Goal: Transaction & Acquisition: Purchase product/service

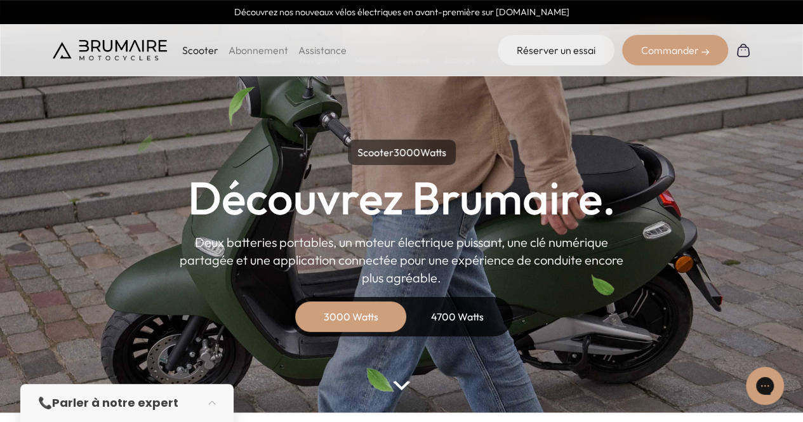
click at [456, 312] on div "4700 Watts" at bounding box center [458, 317] width 102 height 30
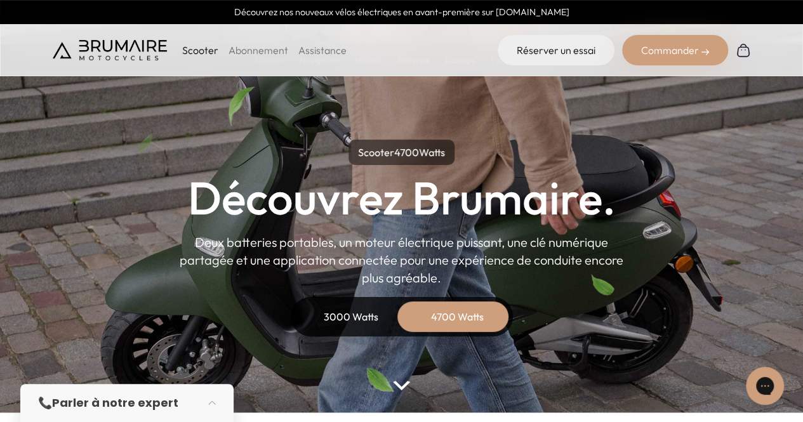
click at [373, 323] on div "3000 Watts" at bounding box center [351, 317] width 102 height 30
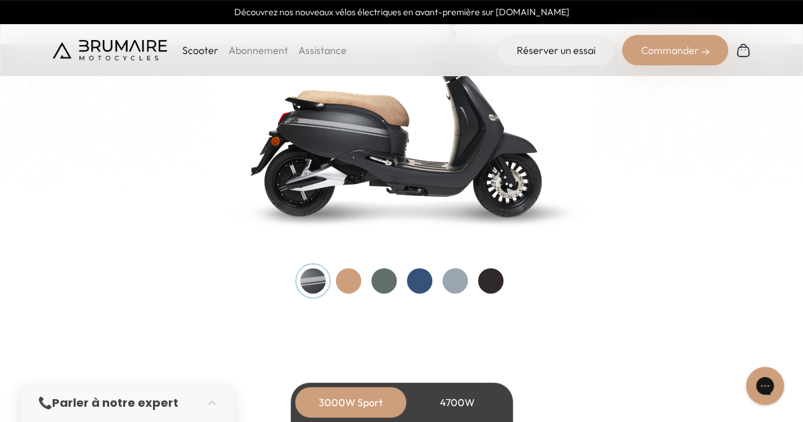
scroll to position [1365, 0]
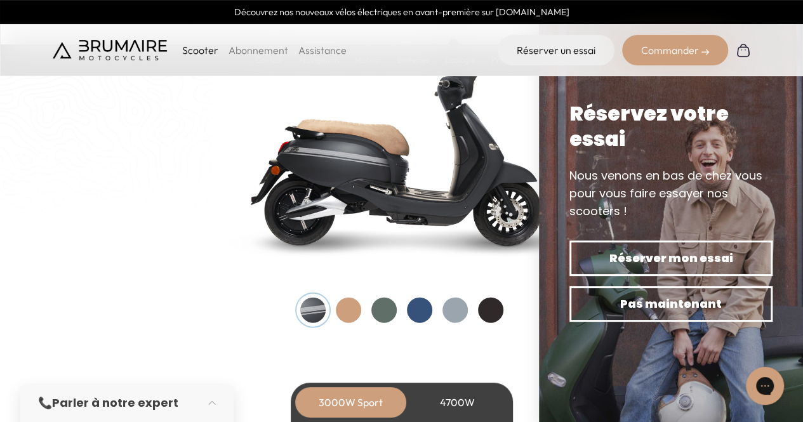
click at [502, 304] on div at bounding box center [490, 310] width 25 height 25
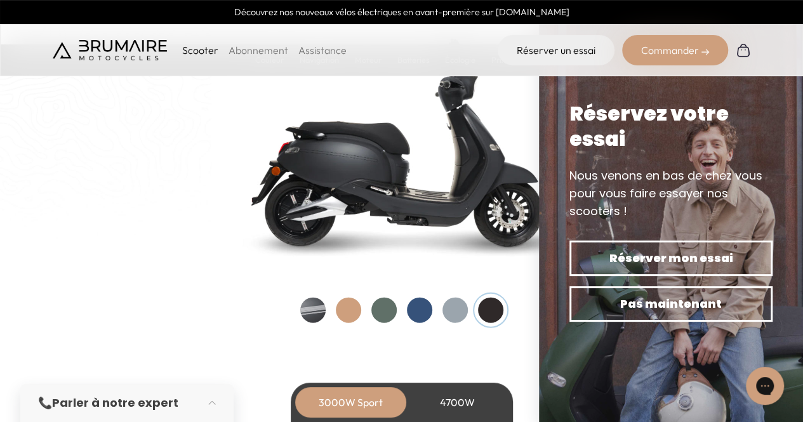
click at [463, 307] on div at bounding box center [454, 310] width 25 height 25
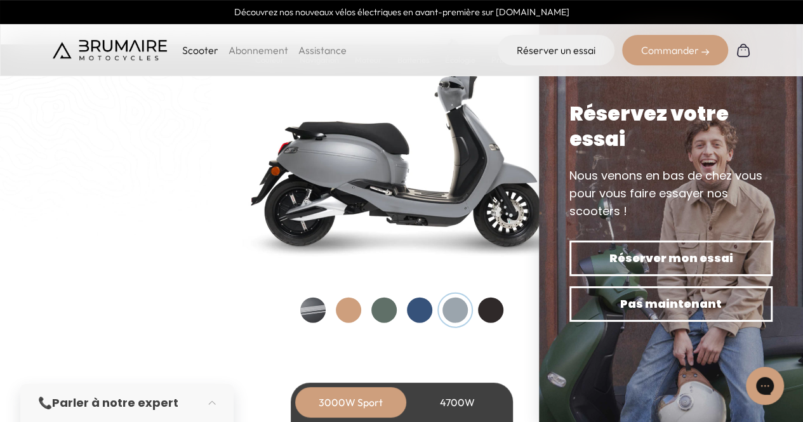
click at [418, 310] on div at bounding box center [419, 310] width 25 height 25
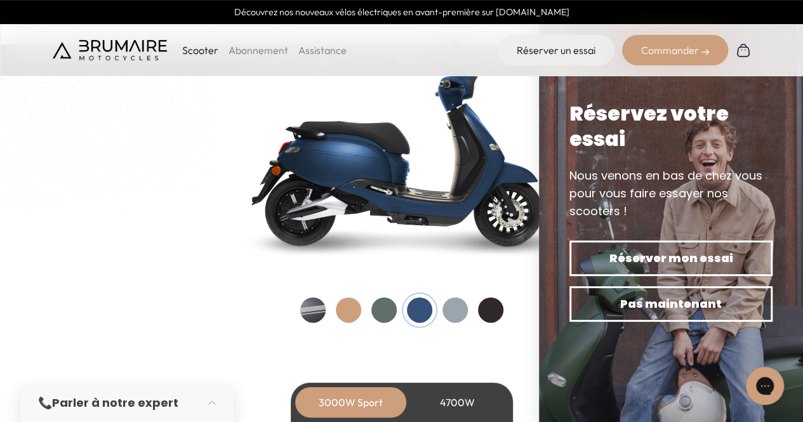
click at [385, 312] on div at bounding box center [383, 310] width 25 height 25
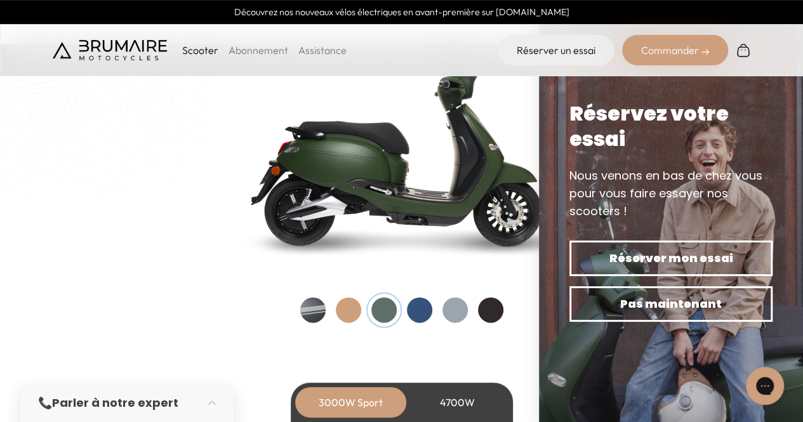
click at [354, 310] on div at bounding box center [348, 310] width 25 height 25
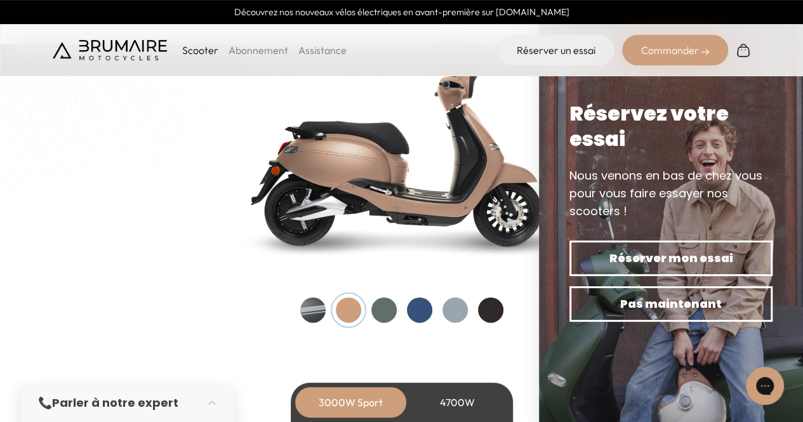
click at [314, 317] on div at bounding box center [312, 310] width 25 height 25
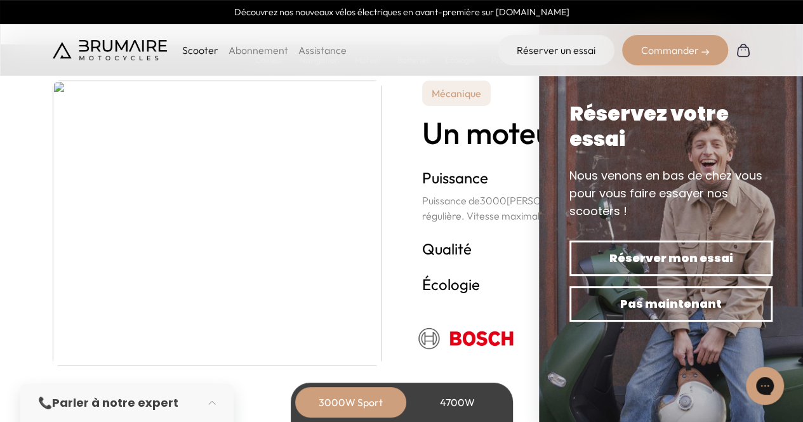
scroll to position [2266, 0]
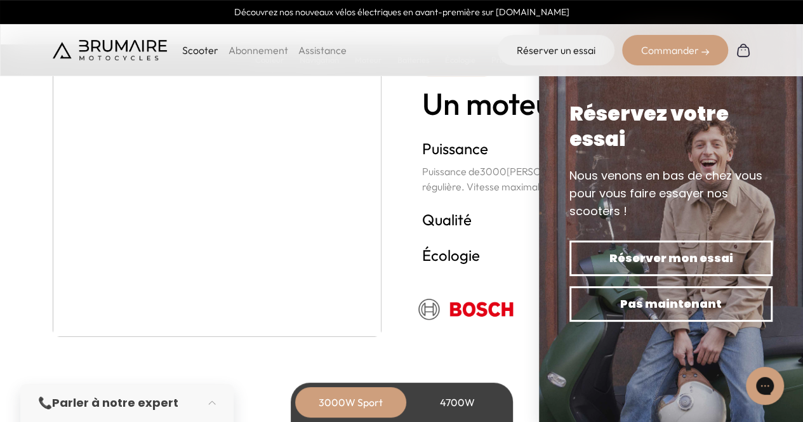
click at [704, 322] on div "Réserver mon essai Pas maintenant" at bounding box center [670, 281] width 213 height 91
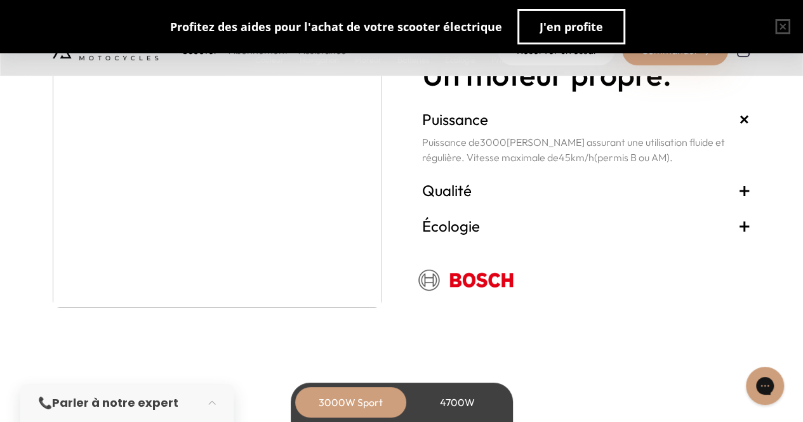
scroll to position [2303, 0]
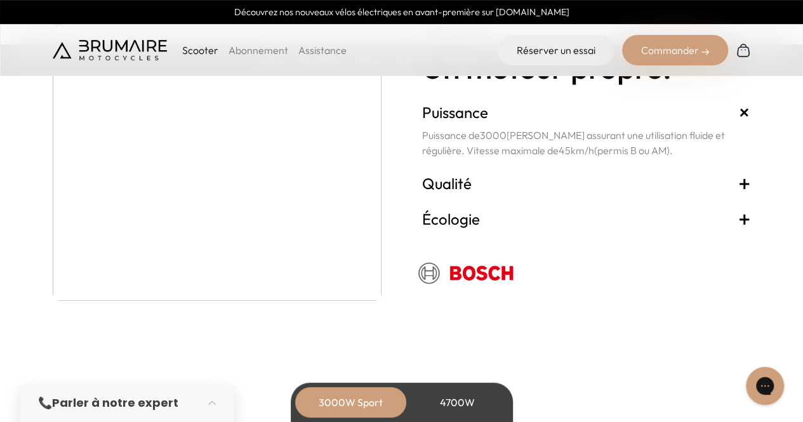
drag, startPoint x: 802, startPoint y: 163, endPoint x: 812, endPoint y: 183, distance: 22.7
click at [468, 403] on div "4700W" at bounding box center [458, 402] width 102 height 30
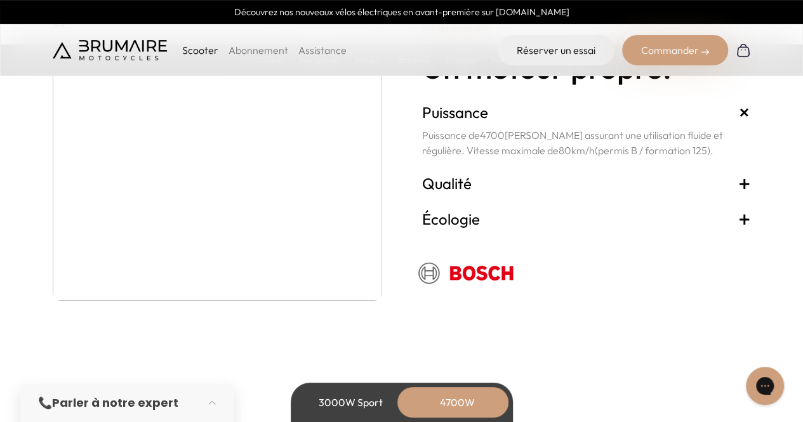
click at [363, 404] on div "3000W Sport" at bounding box center [351, 402] width 102 height 30
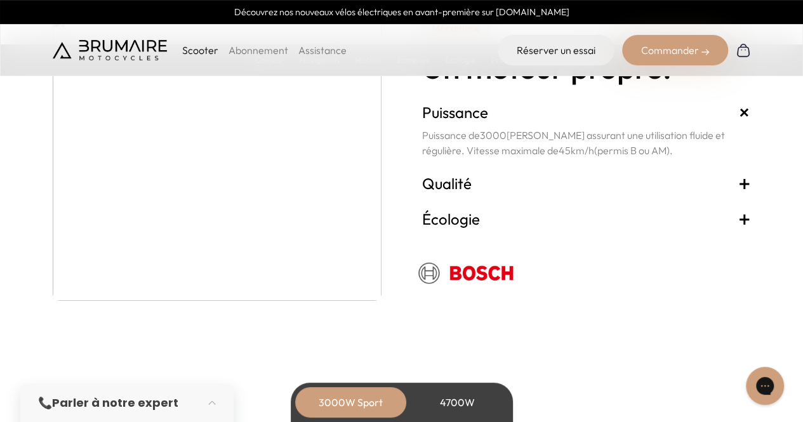
click at [437, 404] on div "4700W" at bounding box center [458, 402] width 102 height 30
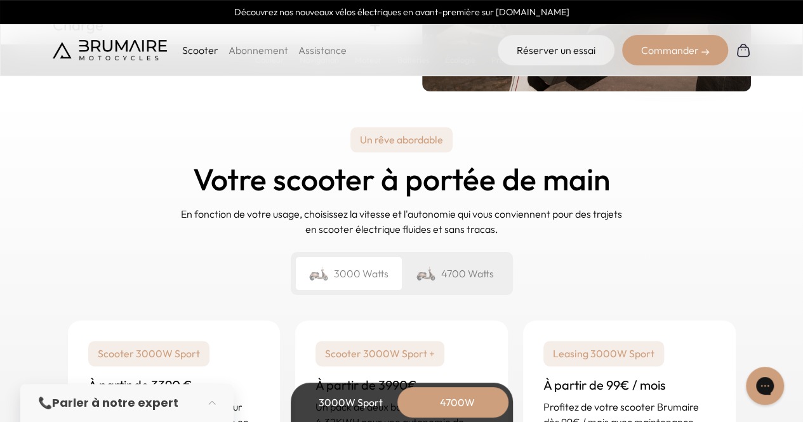
scroll to position [3096, 0]
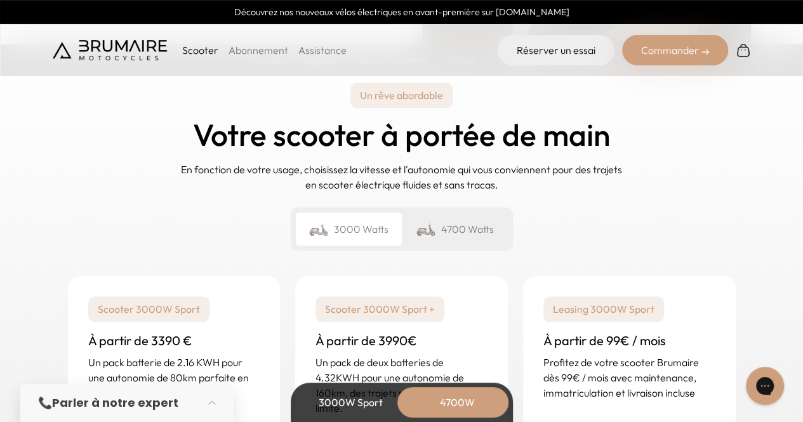
click at [471, 232] on div "4700 Watts" at bounding box center [455, 229] width 106 height 33
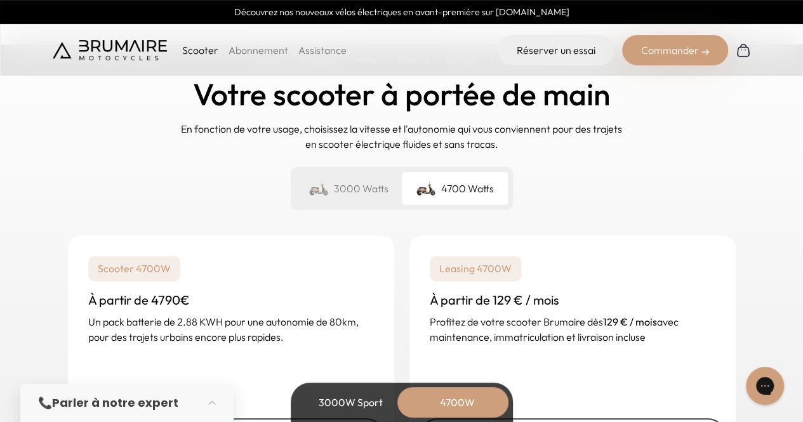
scroll to position [3225, 0]
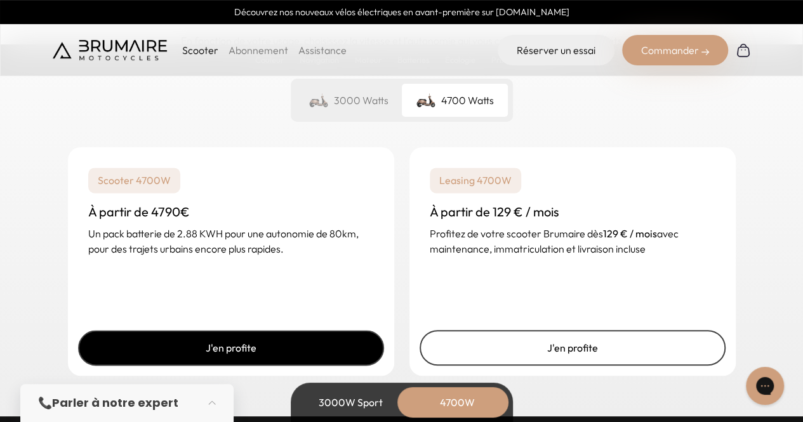
click at [218, 343] on link "J'en profite" at bounding box center [231, 348] width 306 height 36
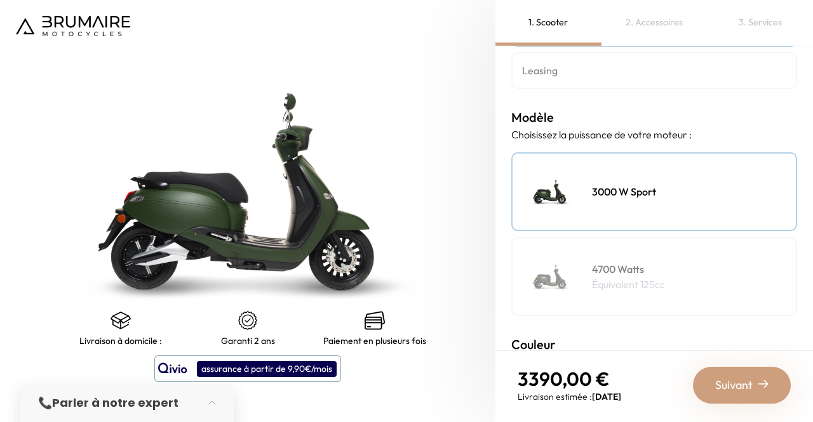
scroll to position [115, 0]
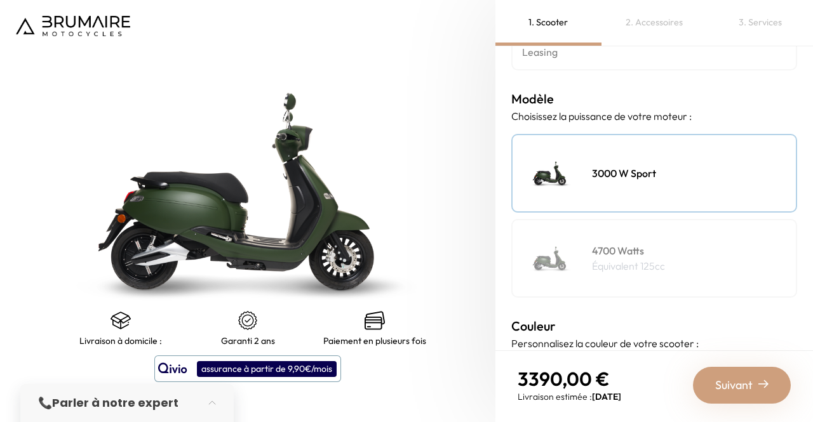
click at [578, 243] on img at bounding box center [550, 258] width 63 height 63
click at [726, 171] on div "3000 W Sport" at bounding box center [654, 173] width 286 height 79
click at [707, 237] on div "4700 Watts Équivalent 125cc" at bounding box center [654, 258] width 286 height 79
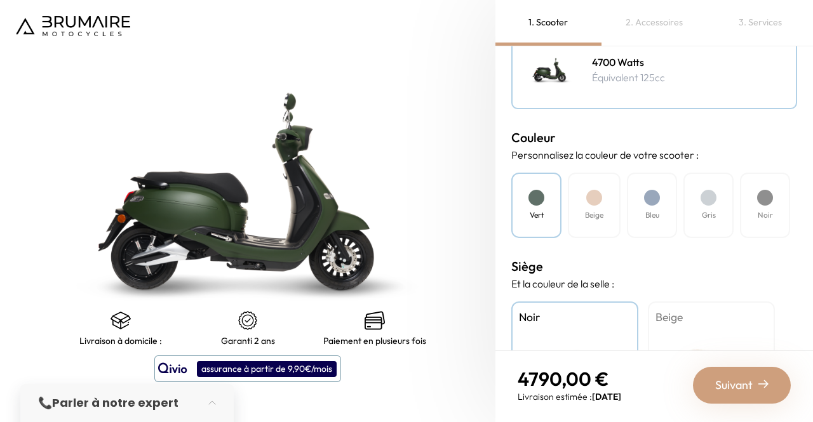
scroll to position [358, 0]
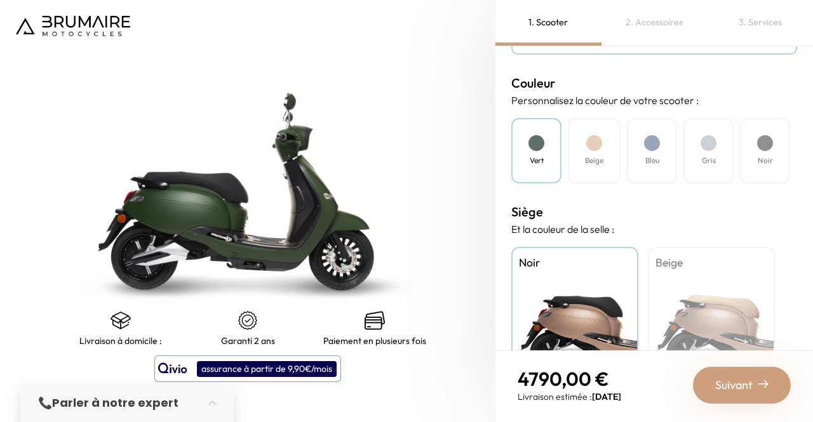
click at [719, 149] on div "Gris" at bounding box center [708, 150] width 50 height 65
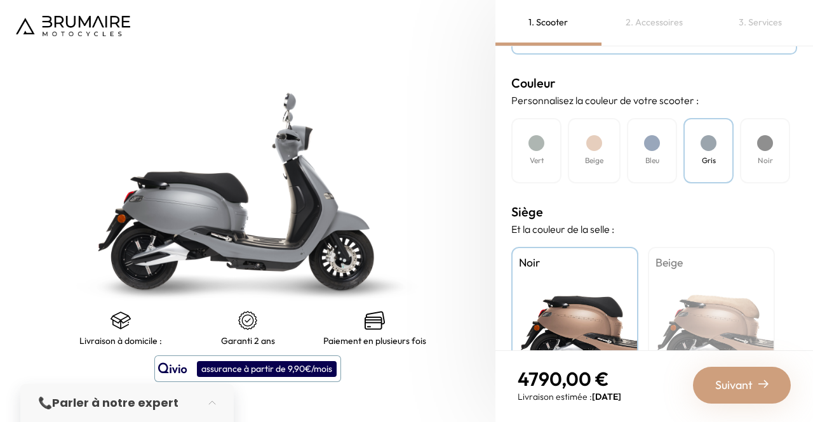
click at [749, 150] on div "Noir" at bounding box center [765, 150] width 50 height 65
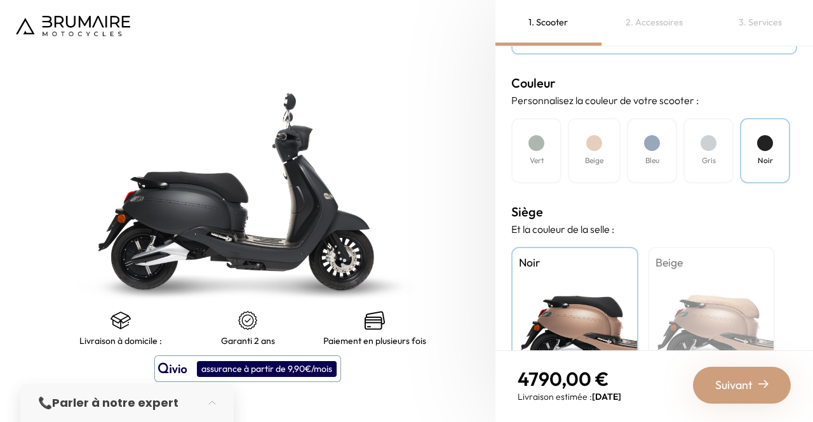
click at [527, 152] on div "Vert" at bounding box center [536, 150] width 50 height 65
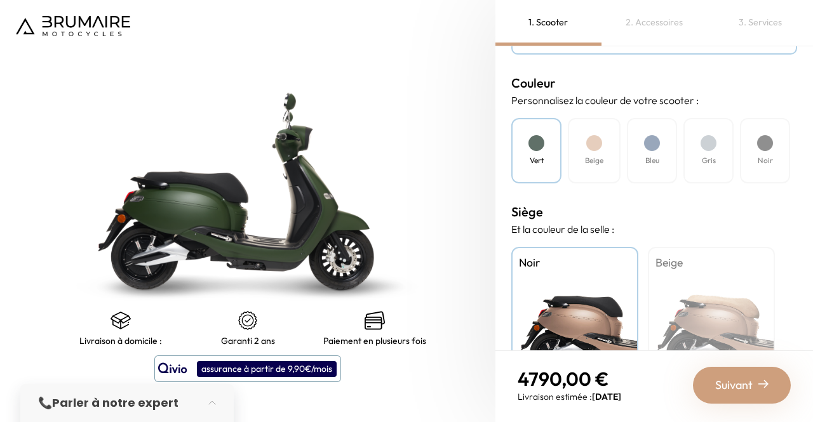
click at [592, 156] on h4 "Beige" at bounding box center [594, 160] width 18 height 11
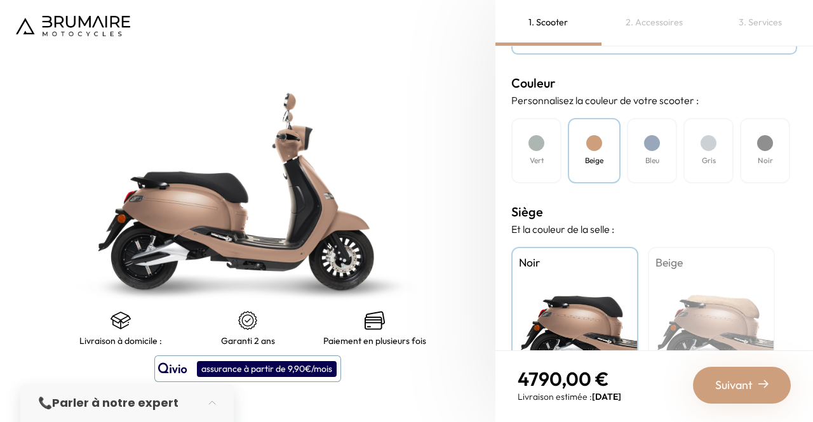
click at [648, 152] on div "Bleu" at bounding box center [652, 150] width 50 height 65
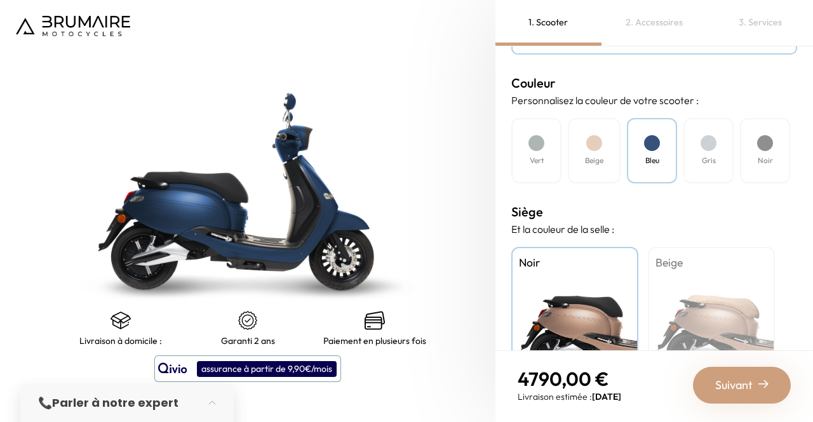
click at [714, 148] on div at bounding box center [708, 143] width 16 height 16
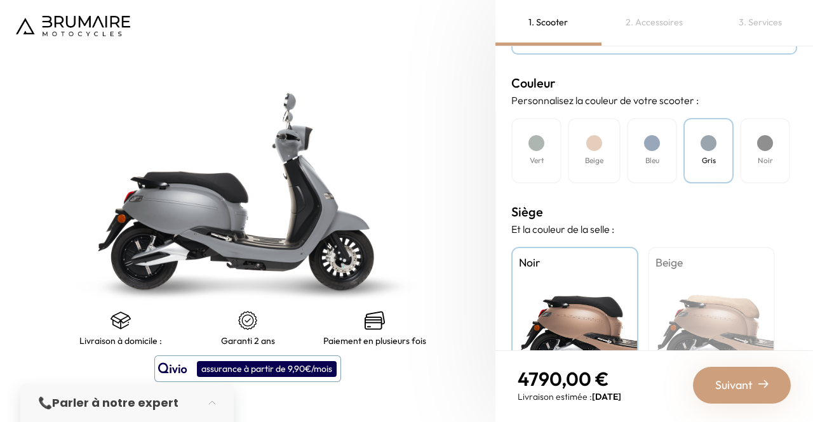
click at [754, 147] on div "Noir" at bounding box center [765, 150] width 50 height 65
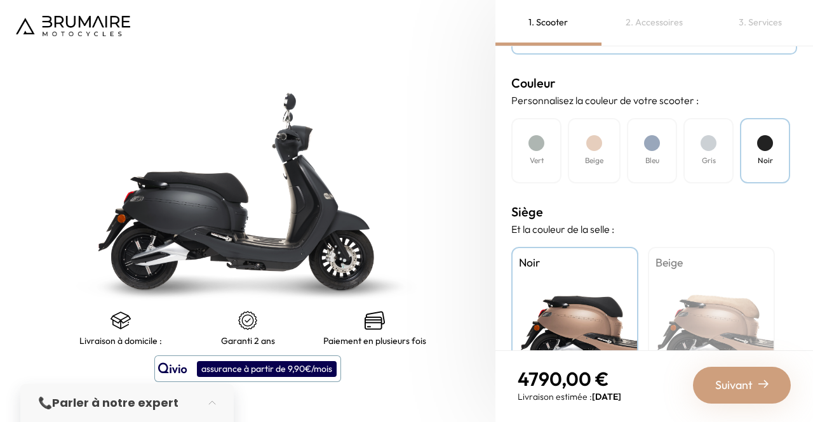
click at [659, 149] on div "Bleu" at bounding box center [652, 150] width 50 height 65
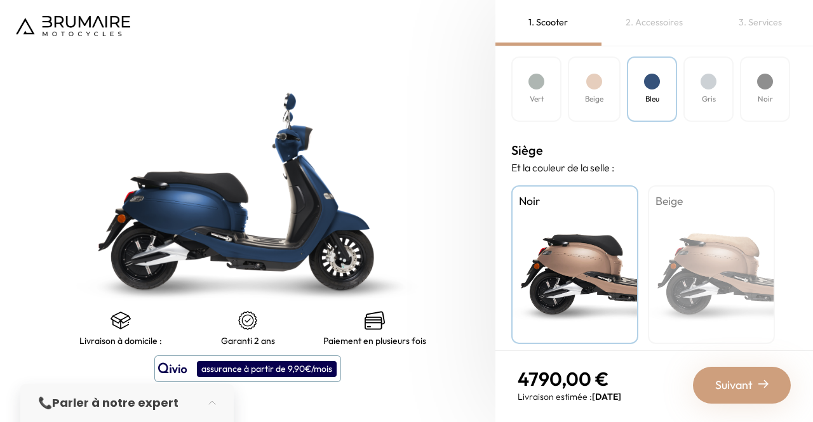
scroll to position [429, 0]
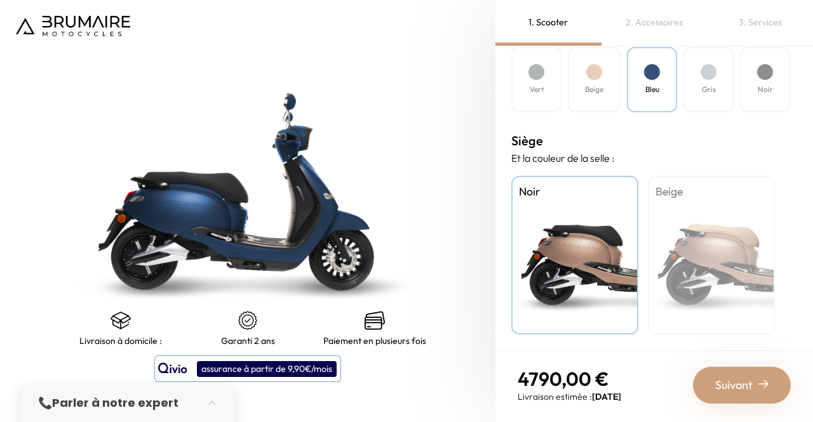
click at [701, 211] on div "Beige" at bounding box center [711, 255] width 127 height 159
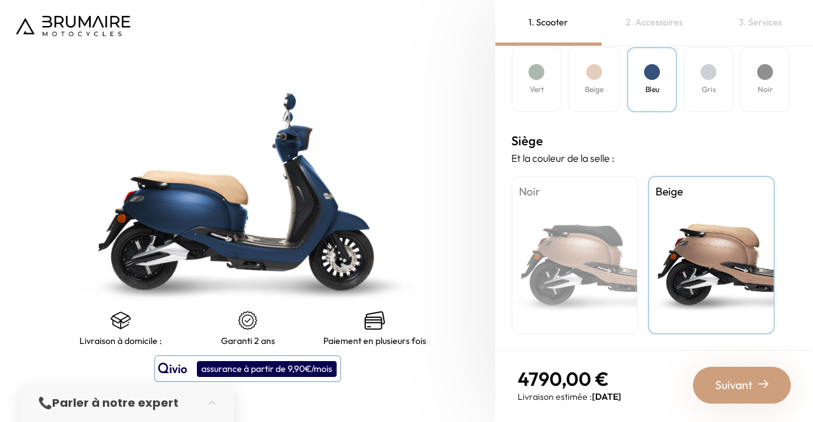
click at [699, 90] on div "Gris" at bounding box center [708, 79] width 50 height 65
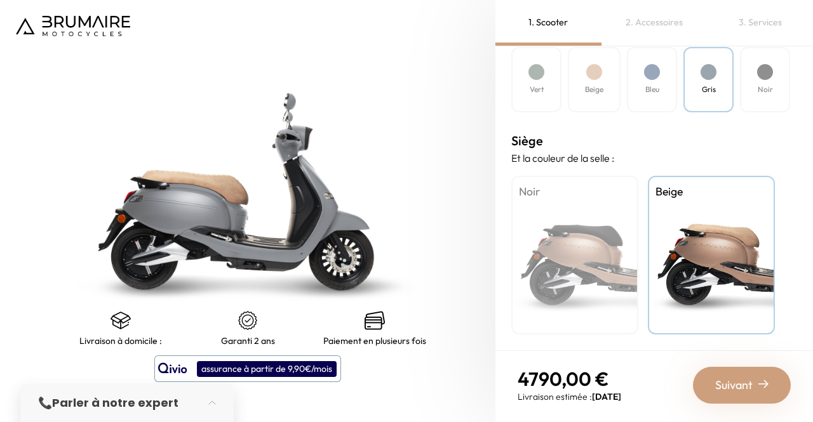
click at [761, 90] on h4 "Noir" at bounding box center [764, 89] width 15 height 11
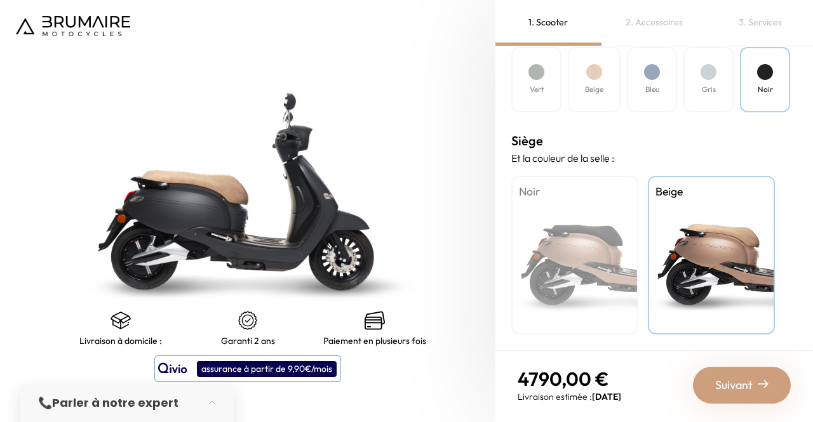
click at [597, 88] on h4 "Beige" at bounding box center [594, 89] width 18 height 11
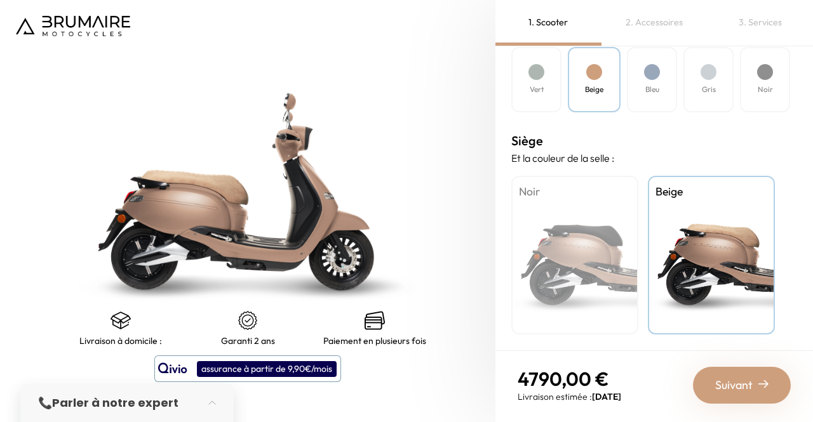
click at [538, 88] on h4 "Vert" at bounding box center [536, 89] width 14 height 11
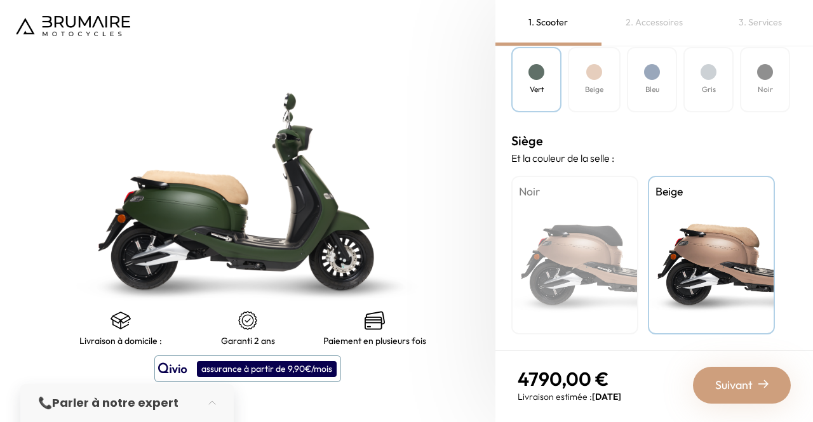
click at [665, 74] on div "Bleu" at bounding box center [652, 79] width 50 height 65
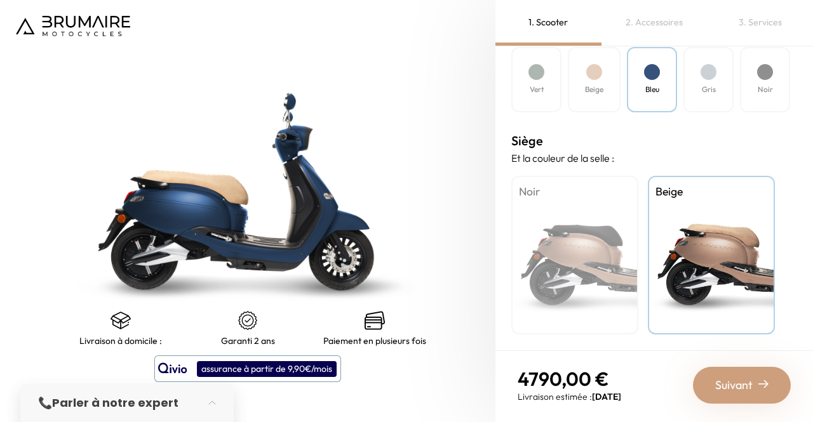
click at [608, 215] on div "Noir" at bounding box center [574, 255] width 127 height 159
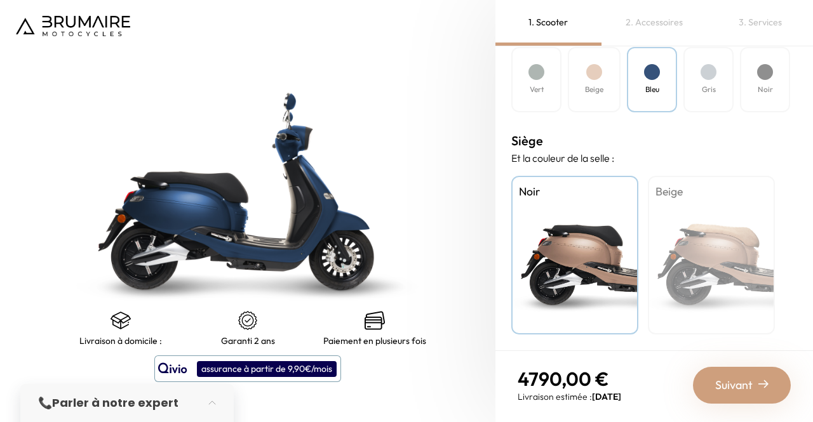
click at [714, 387] on div "Suivant" at bounding box center [742, 385] width 98 height 37
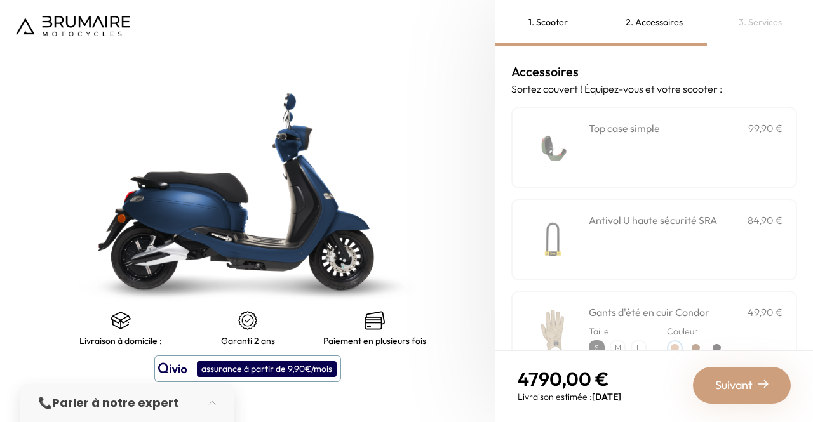
click at [644, 147] on div "**********" at bounding box center [685, 148] width 194 height 54
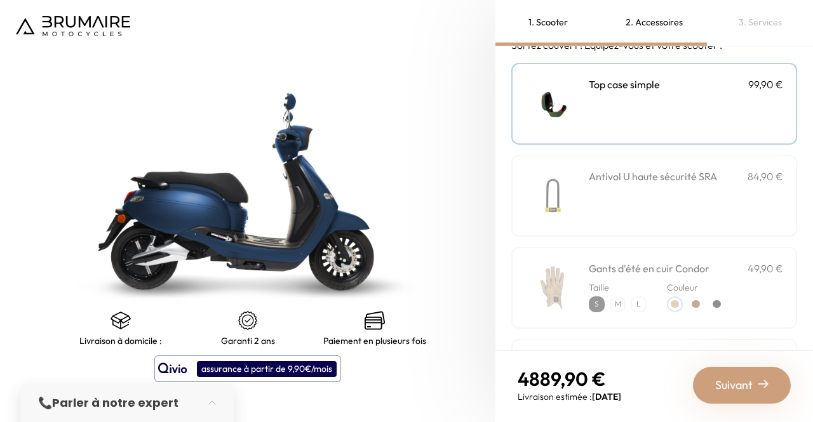
scroll to position [51, 0]
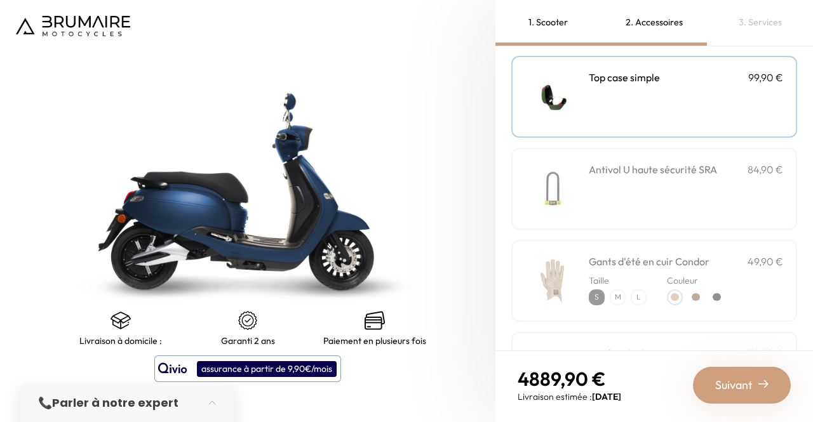
click at [696, 178] on div "Antivol U haute sécurité SRA 84,90 €" at bounding box center [685, 189] width 194 height 54
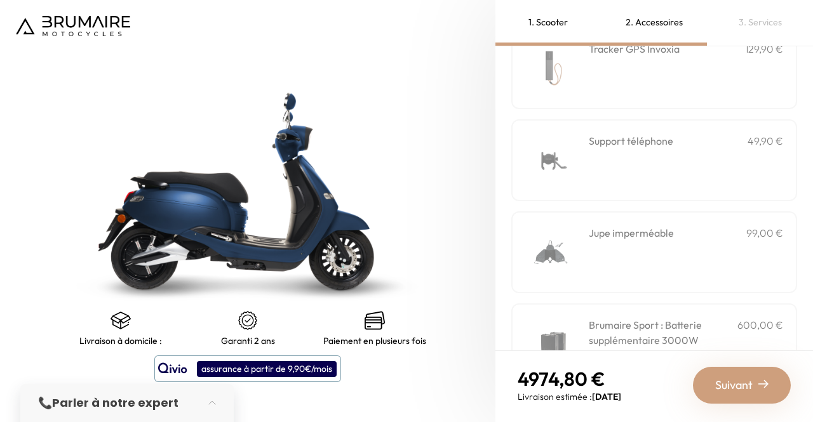
scroll to position [362, 0]
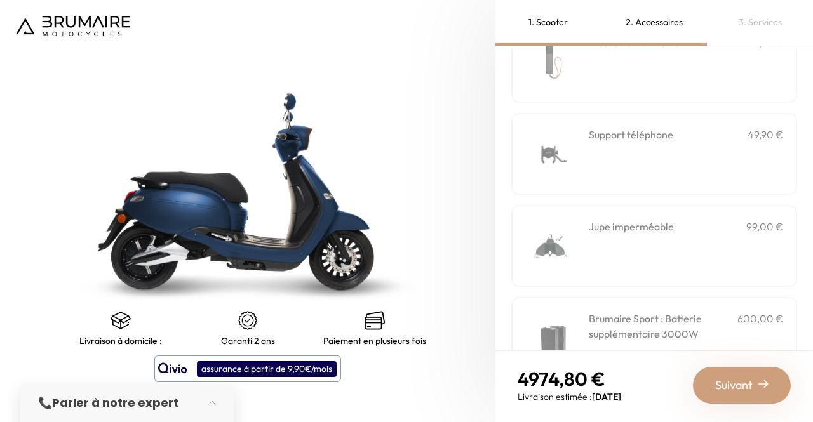
click at [658, 146] on div "Support téléphone 49,90 €" at bounding box center [685, 154] width 194 height 54
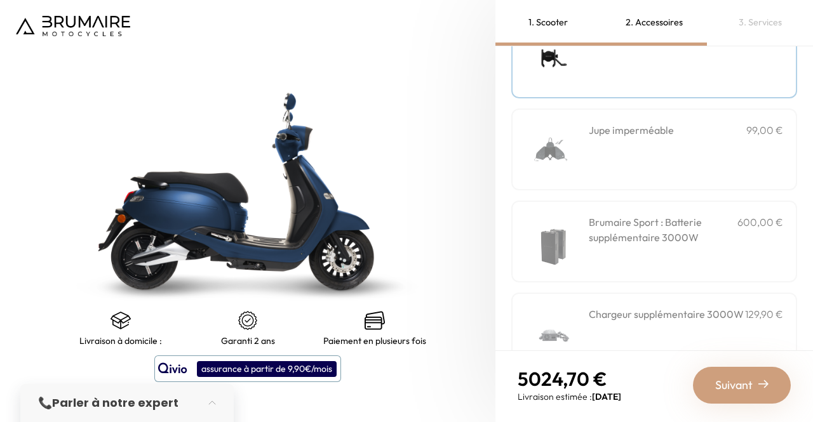
scroll to position [498, 0]
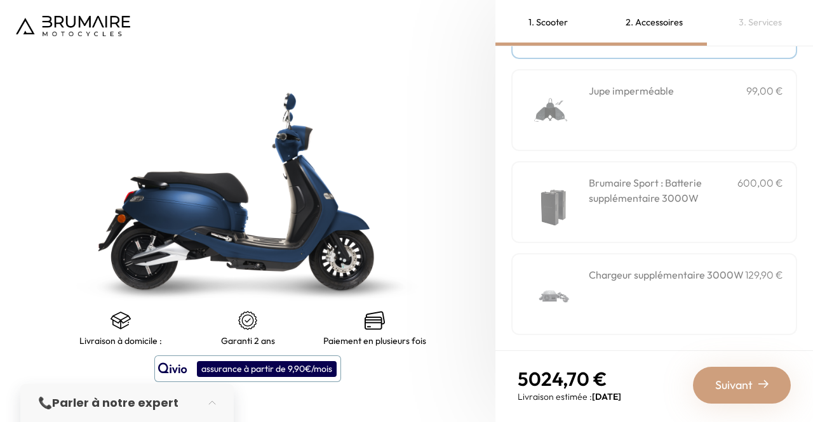
click at [722, 199] on h3 "Brumaire Sport : Batterie supplémentaire 3000W" at bounding box center [662, 190] width 149 height 30
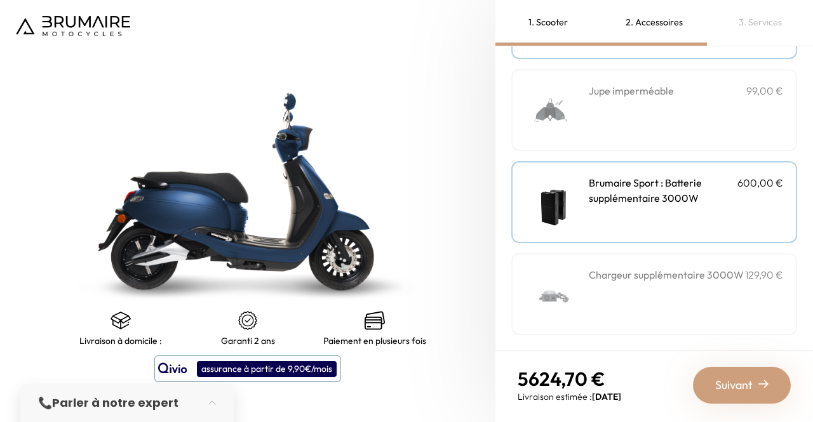
click at [743, 385] on span "Suivant" at bounding box center [733, 385] width 37 height 18
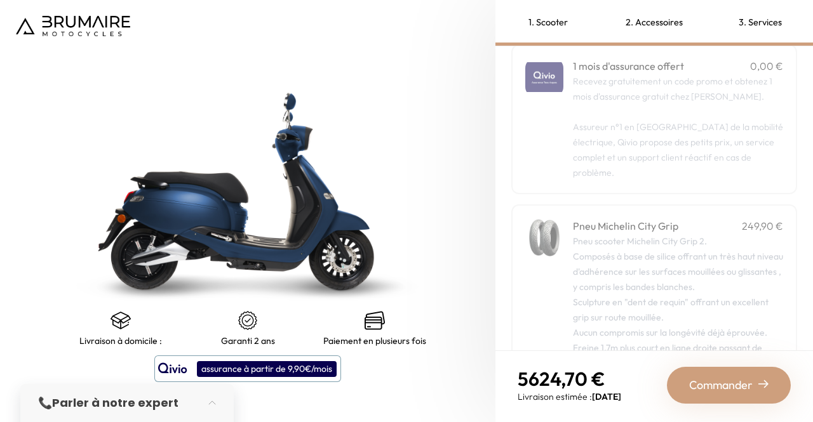
scroll to position [0, 0]
